Goal: Obtain resource: Download file/media

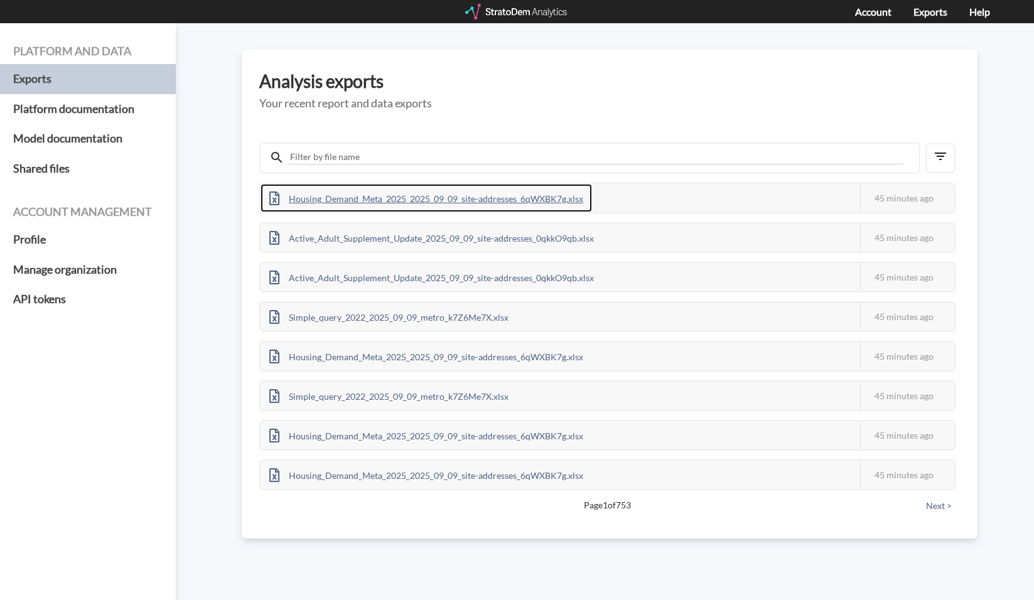
click at [338, 206] on div "Housing_Demand_Meta_2025_2025_09_09_site-addresses_6qWXBK7g.xlsx" at bounding box center [425, 198] width 331 height 28
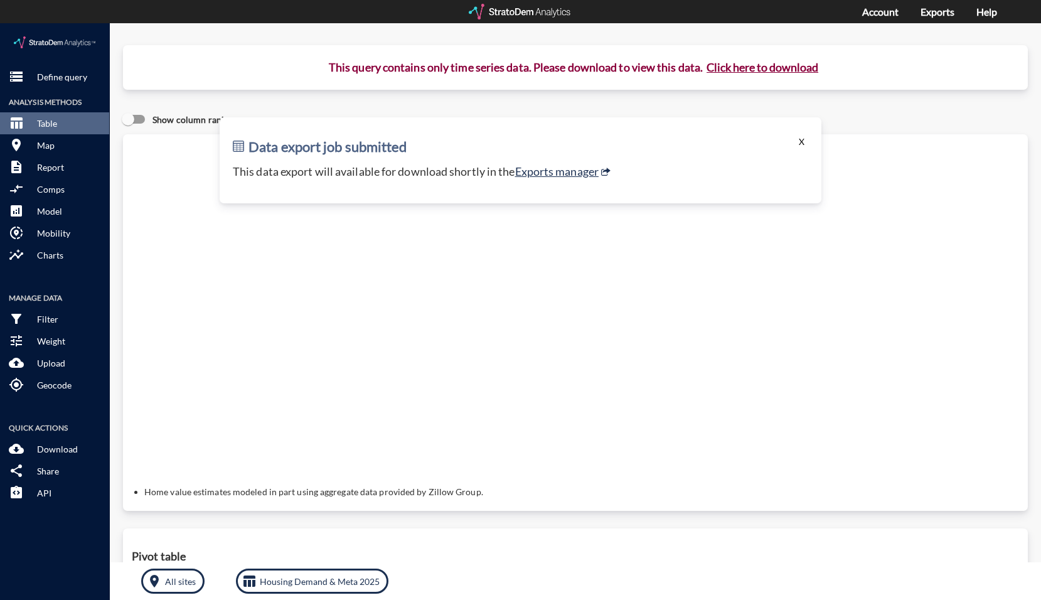
click button "X"
click p "Define query"
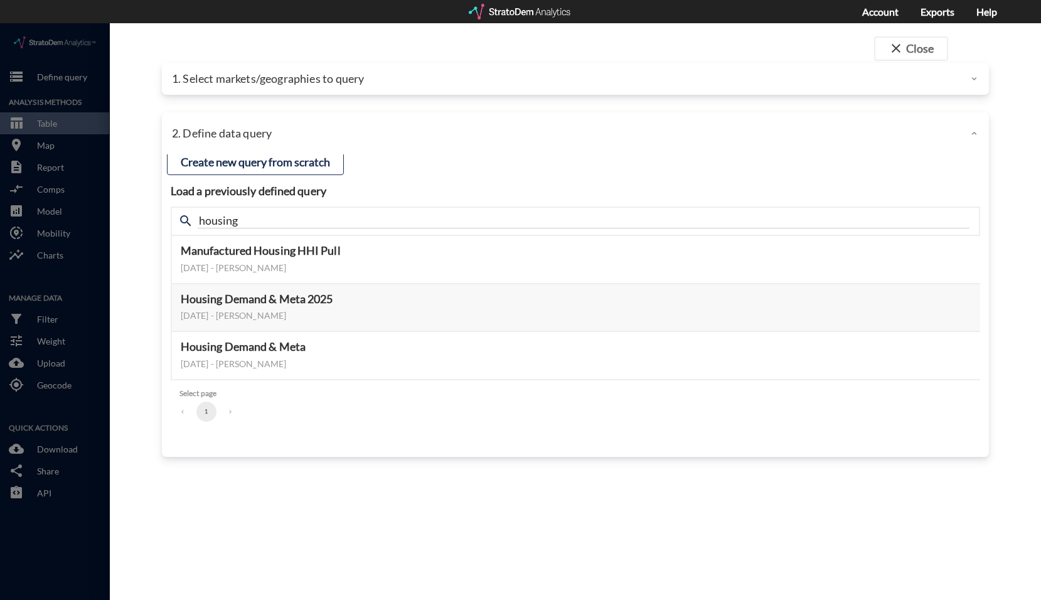
click div
click div "1. Select markets/geographies to query"
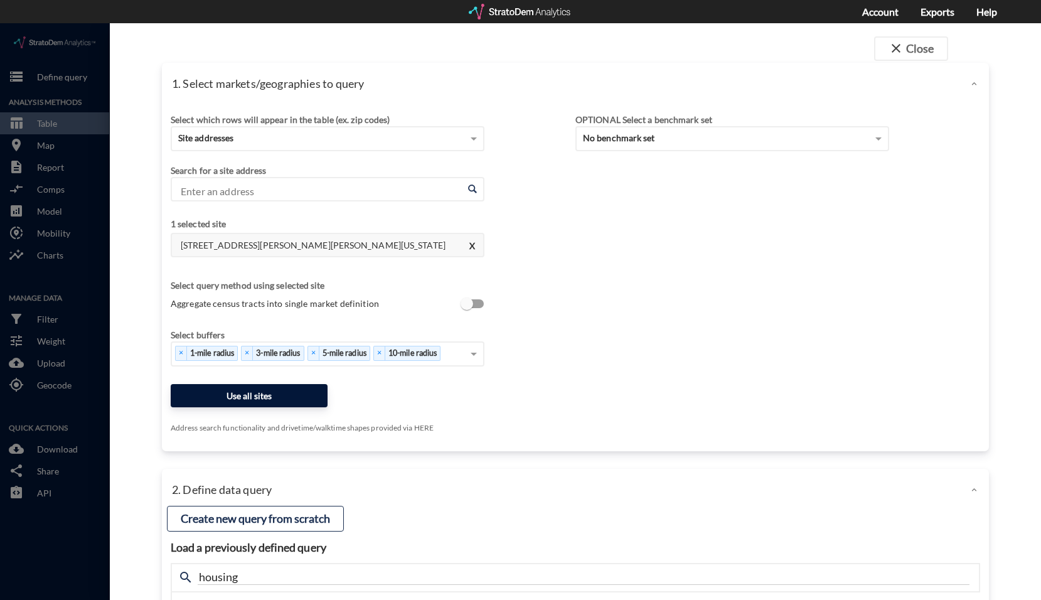
click button "Use all sites"
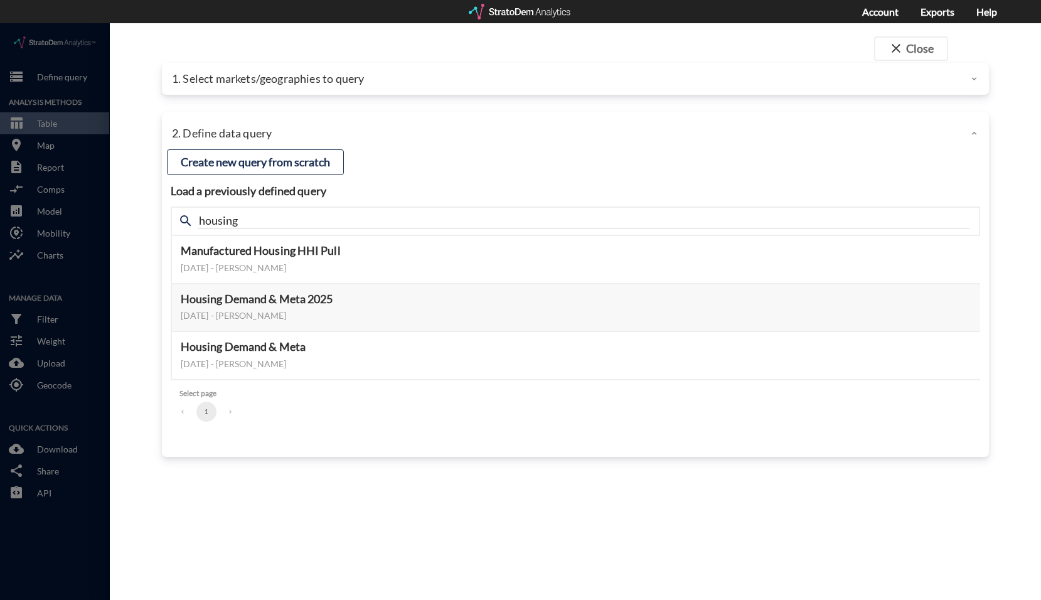
click div "1. Select markets/geographies to query"
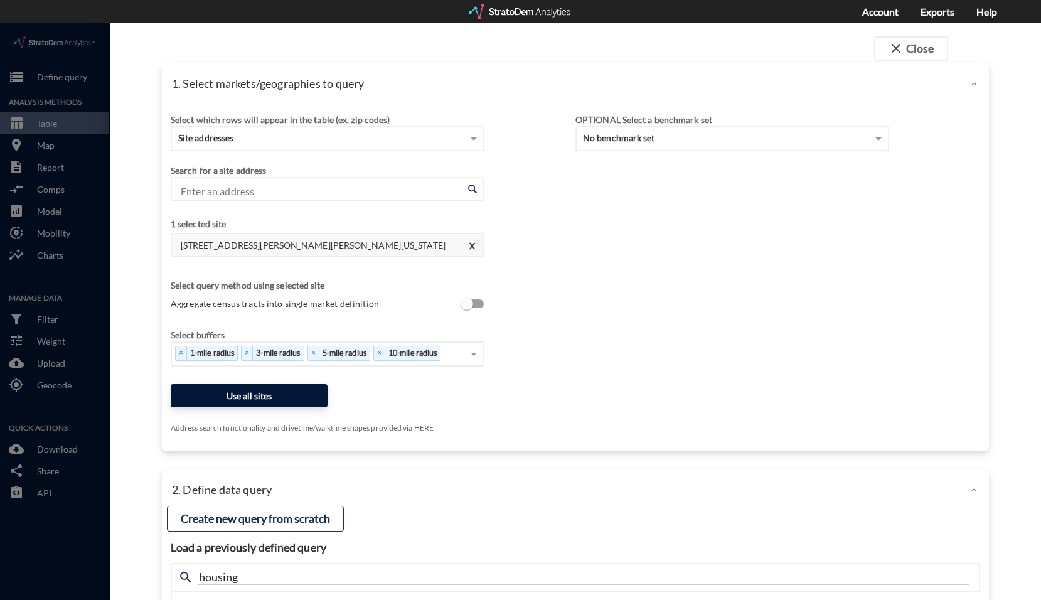
click button "Use all sites"
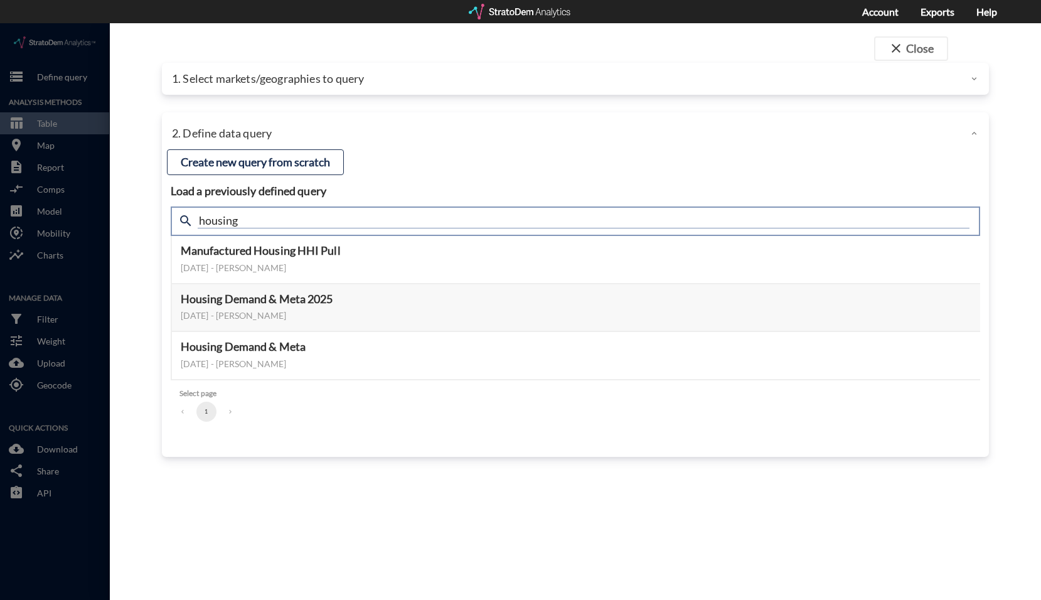
drag, startPoint x: 288, startPoint y: 195, endPoint x: 162, endPoint y: 198, distance: 126.2
click div "search housing"
type input "active"
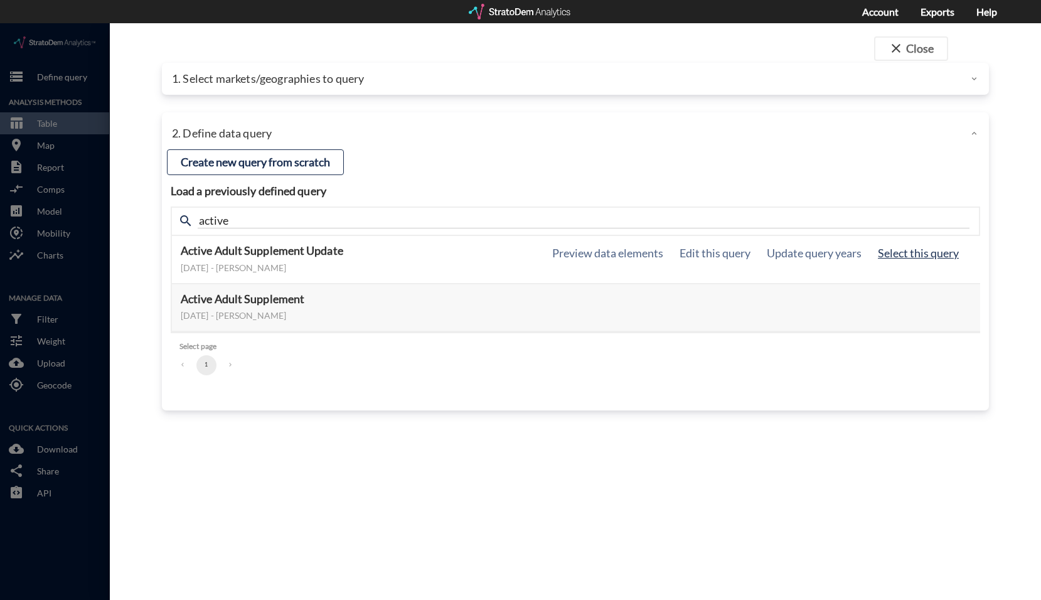
click button "Select this query"
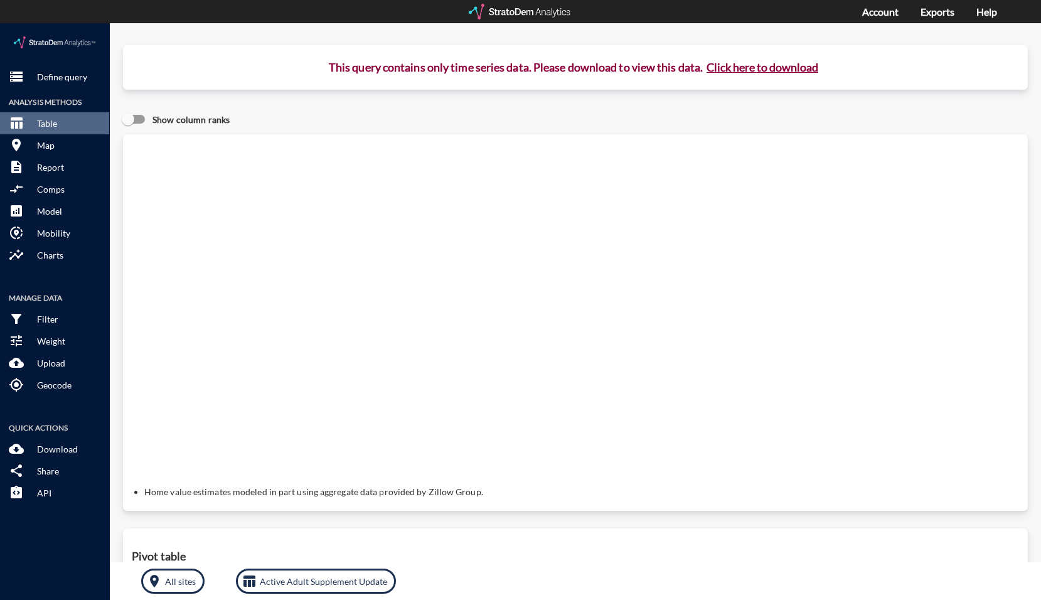
click button "Click here to download"
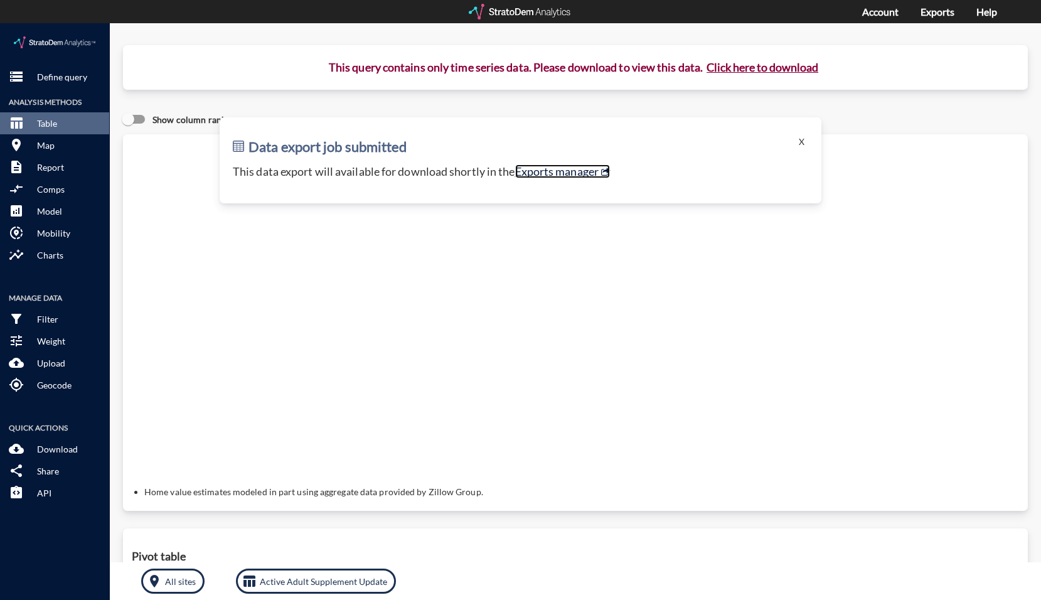
click link "Exports manager"
click button "X"
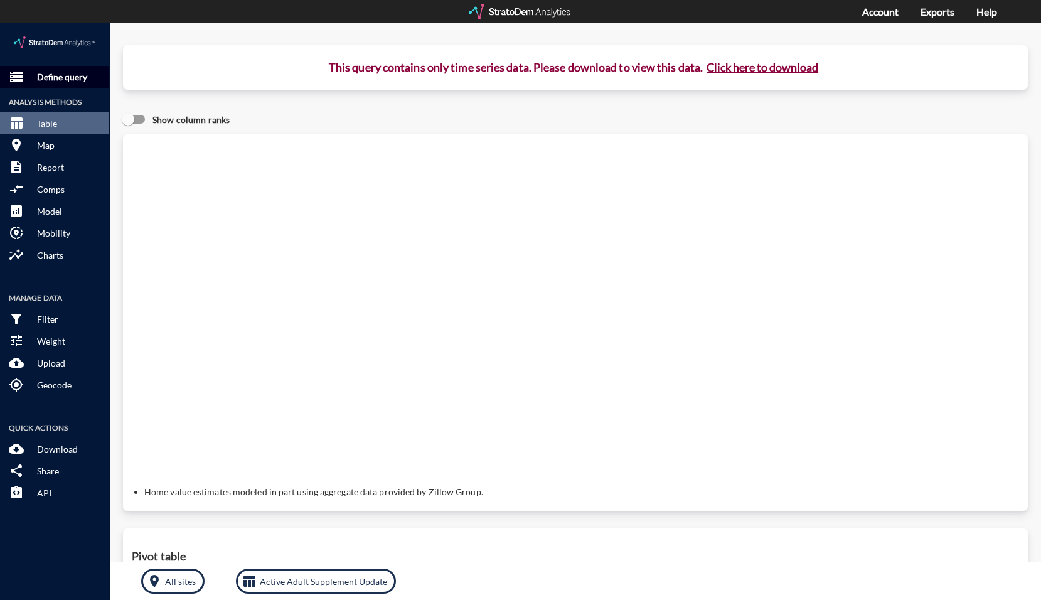
click button "storage Define query"
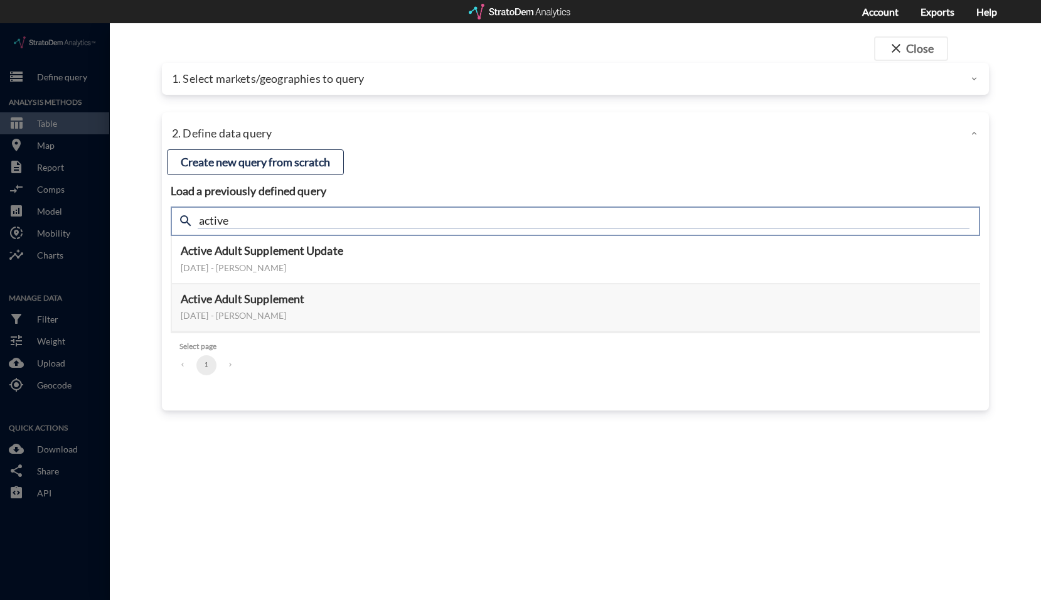
drag, startPoint x: 186, startPoint y: 190, endPoint x: 105, endPoint y: 191, distance: 81.6
click div "close Close 1. Select markets/geographies to query Select which rows will appea…"
type input "housing"
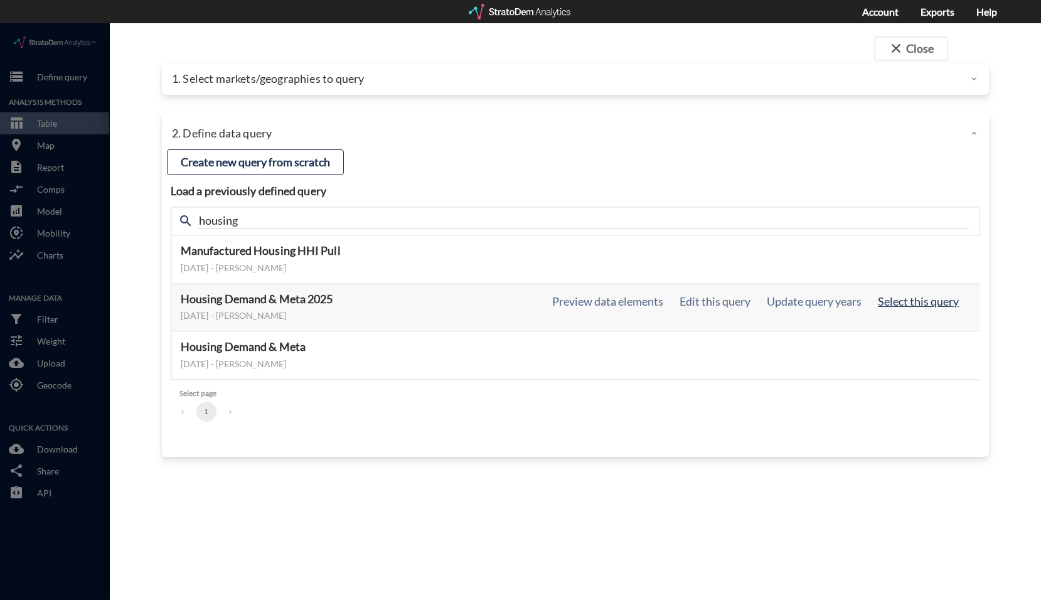
click button "Select this query"
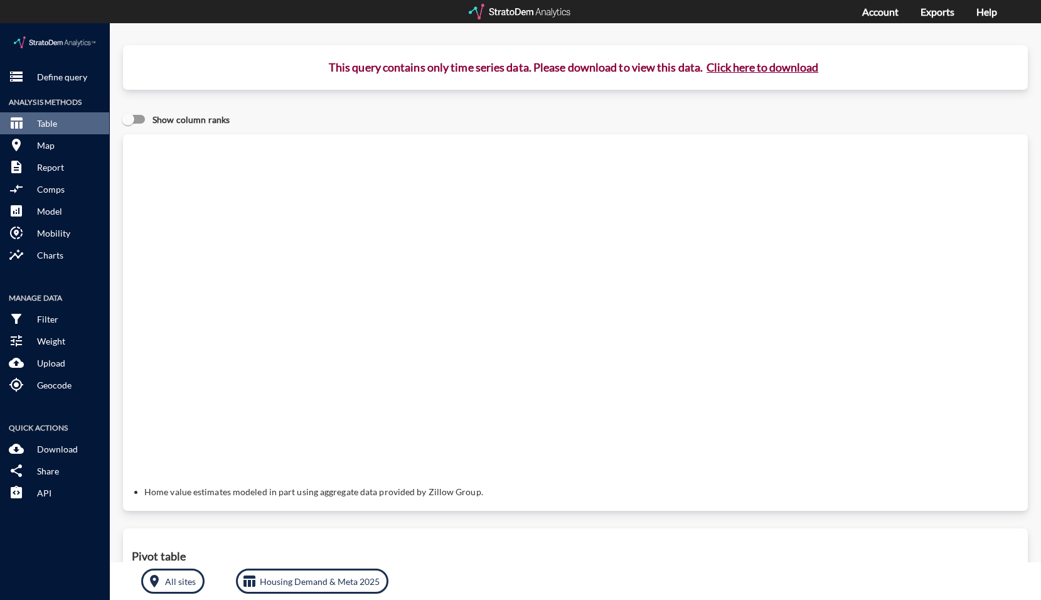
click button "Click here to download"
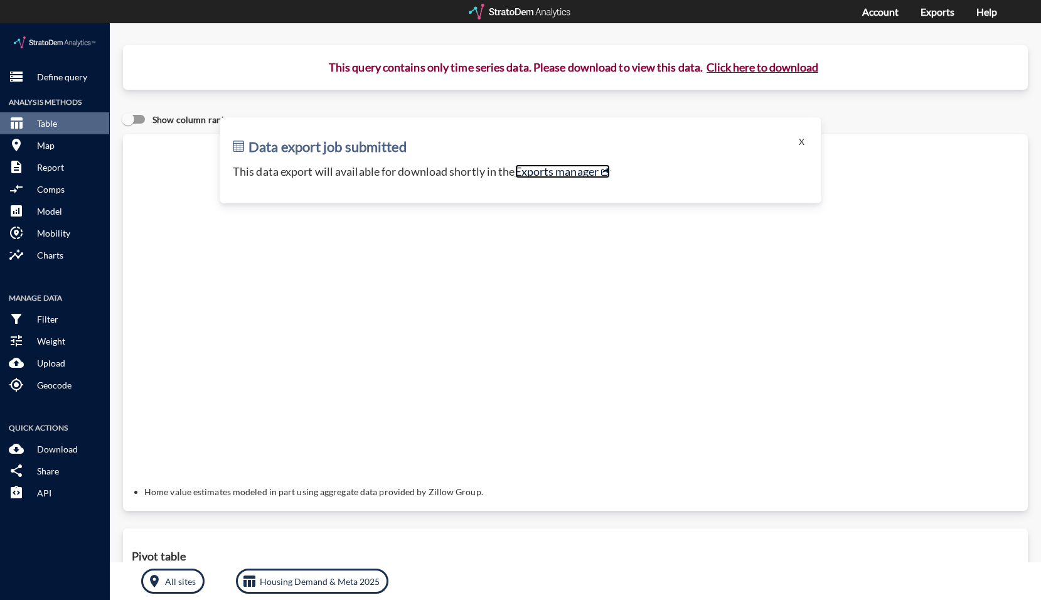
click link "Exports manager"
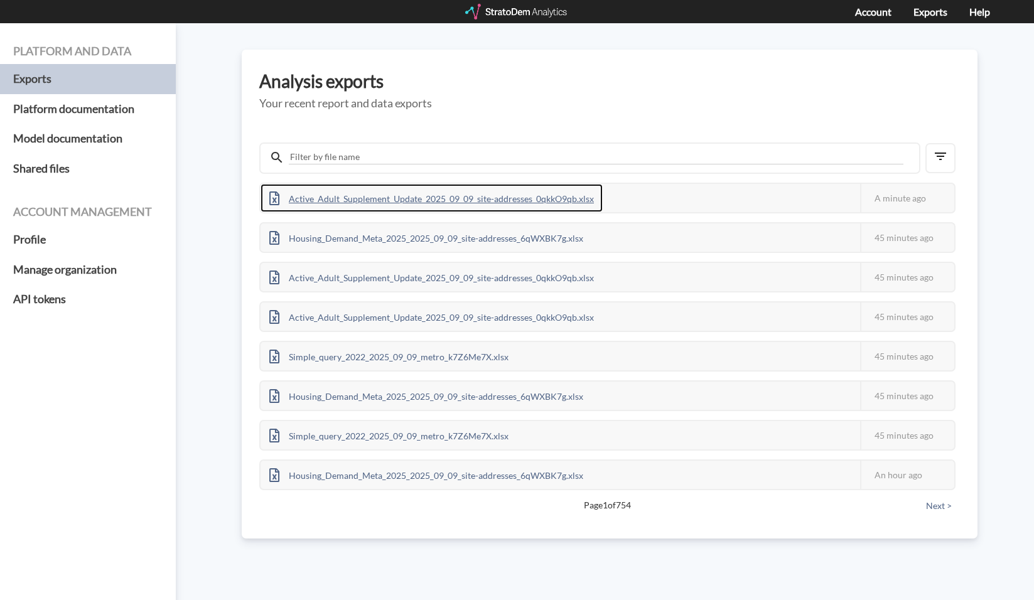
click at [376, 198] on div "Active_Adult_Supplement_Update_2025_09_09_site-addresses_0qkkO9qb.xlsx" at bounding box center [431, 198] width 342 height 28
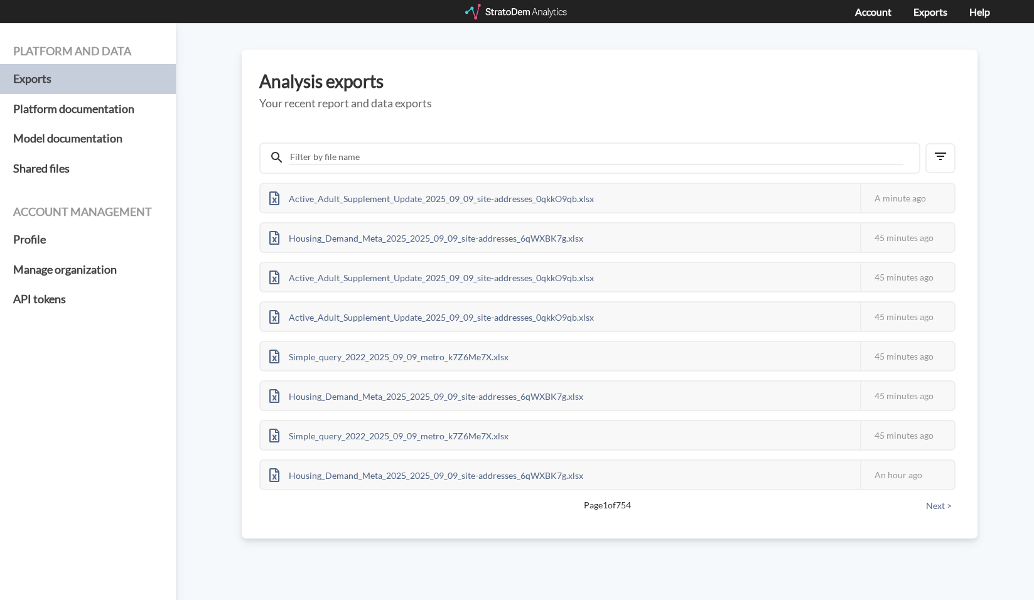
drag, startPoint x: 122, startPoint y: 393, endPoint x: 112, endPoint y: 398, distance: 12.1
click at [122, 393] on div "Platform and data Exports Platform documentation Model documentation Shared fil…" at bounding box center [88, 324] width 176 height 603
click at [528, 196] on div "Housing_Demand_Meta_2025_2025_09_09_site-addresses_6qWXBK7g.xlsx" at bounding box center [426, 197] width 333 height 26
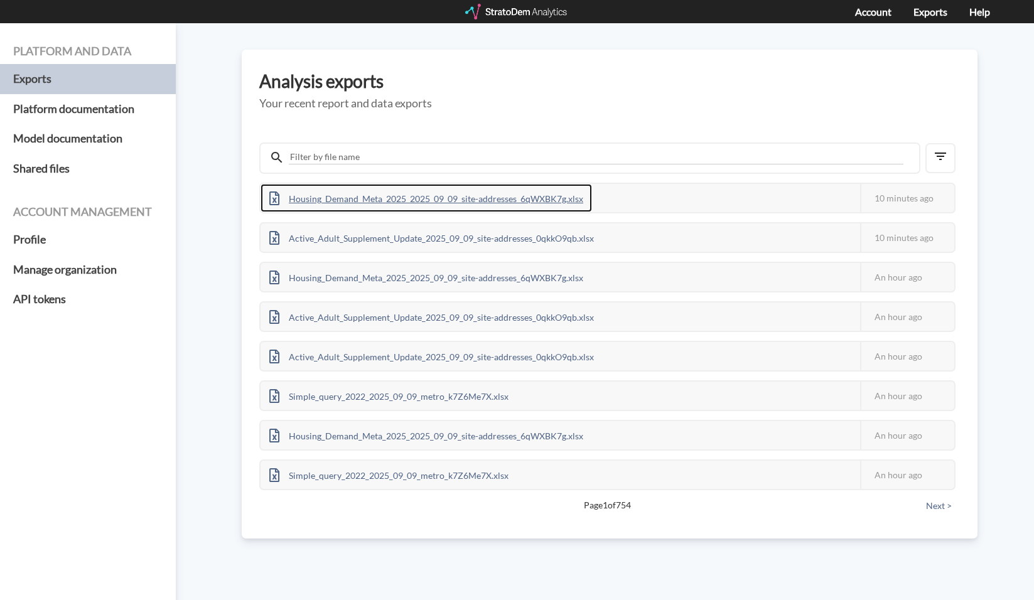
click at [495, 199] on div "Housing_Demand_Meta_2025_2025_09_09_site-addresses_6qWXBK7g.xlsx" at bounding box center [425, 198] width 331 height 28
